Goal: Transaction & Acquisition: Purchase product/service

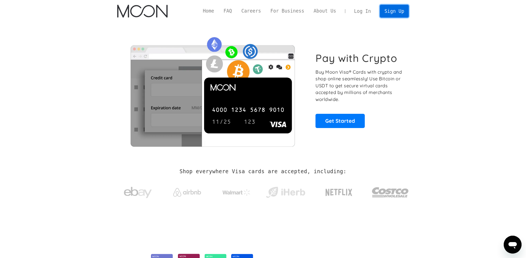
click at [390, 12] on link "Sign Up" at bounding box center [394, 11] width 29 height 13
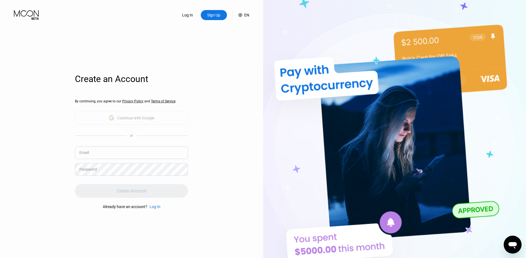
click at [155, 119] on div "By continuing, you agree to our Privacy Policy and Terms of Service Continue wi…" at bounding box center [131, 154] width 113 height 134
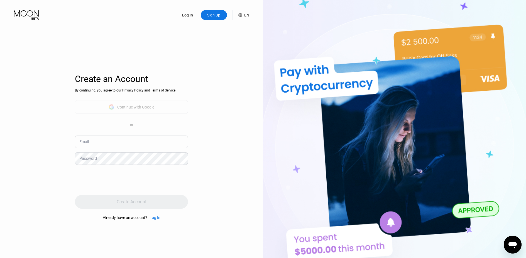
click at [132, 104] on div "Continue with Google" at bounding box center [132, 106] width 46 height 9
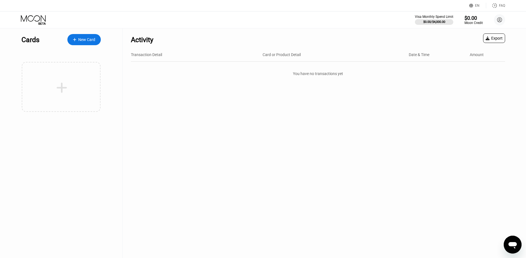
click at [89, 40] on div "New Card" at bounding box center [86, 39] width 17 height 5
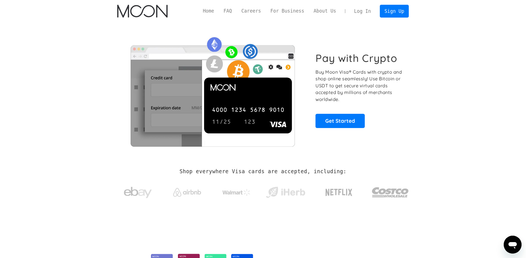
click at [363, 10] on link "Log In" at bounding box center [362, 11] width 26 height 12
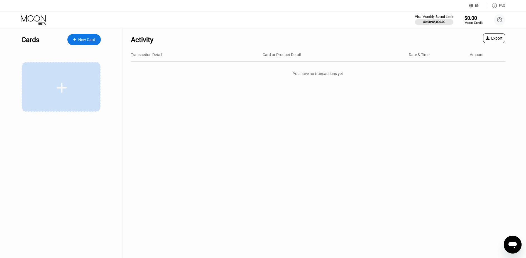
click at [59, 85] on icon at bounding box center [61, 87] width 11 height 13
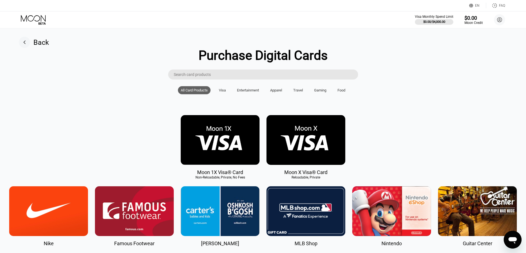
click at [185, 74] on input "Search card products" at bounding box center [266, 75] width 184 height 10
click at [186, 77] on input "Search card products" at bounding box center [266, 75] width 184 height 10
click at [187, 77] on input "Search card products" at bounding box center [266, 75] width 184 height 10
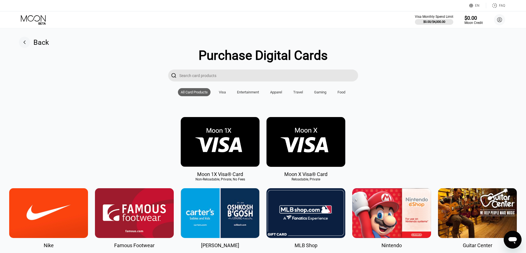
click at [187, 77] on input "Search card products" at bounding box center [268, 76] width 179 height 12
type input "Master"
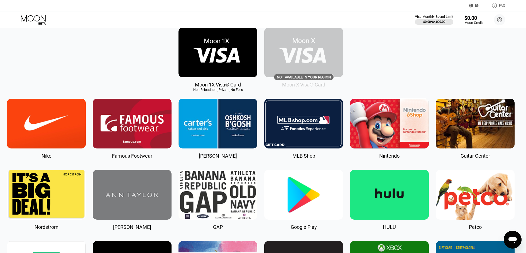
scroll to position [0, 2]
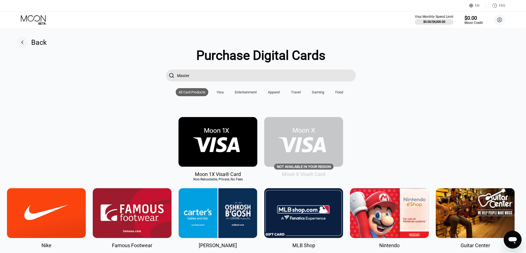
click at [234, 154] on img at bounding box center [217, 142] width 79 height 50
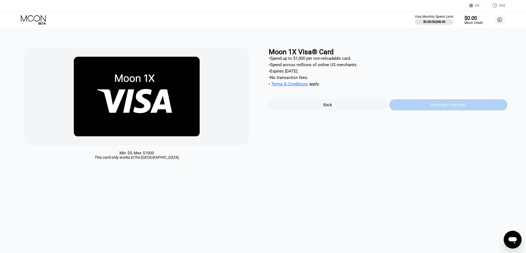
click at [418, 108] on div "Purchase Card Now" at bounding box center [448, 104] width 118 height 11
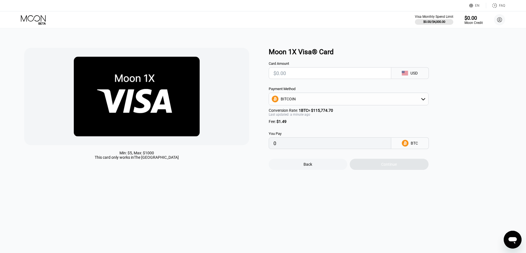
click at [377, 124] on div "Fee : $1.49" at bounding box center [349, 121] width 160 height 4
